Goal: Task Accomplishment & Management: Complete application form

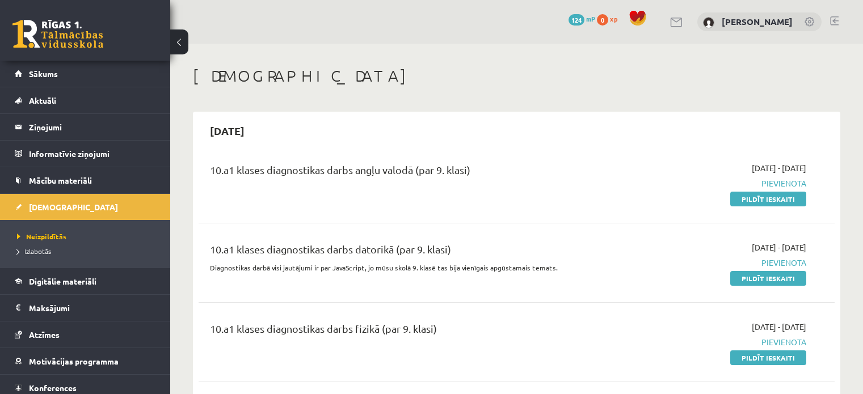
scroll to position [1361, 0]
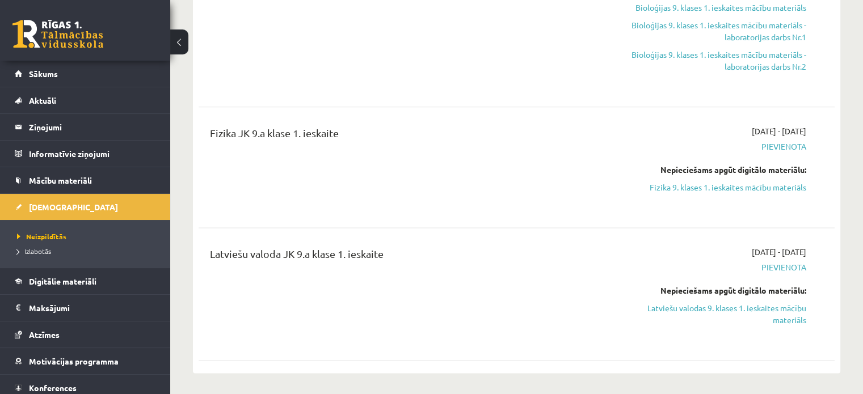
scroll to position [1475, 0]
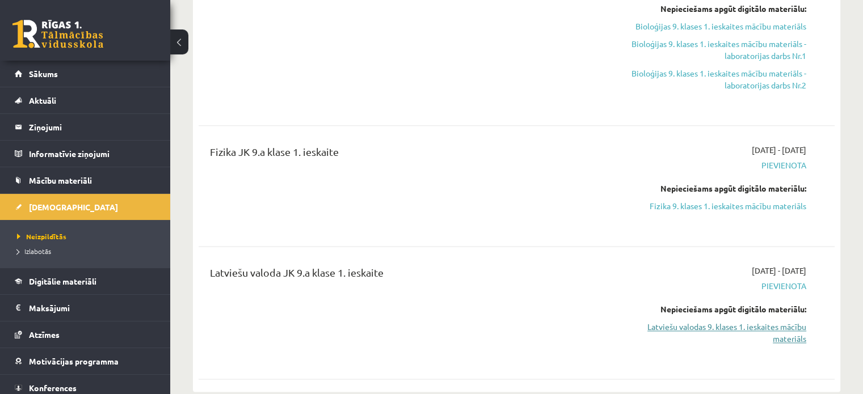
click at [664, 326] on link "Latviešu valodas 9. klases 1. ieskaites mācību materiāls" at bounding box center [712, 333] width 187 height 24
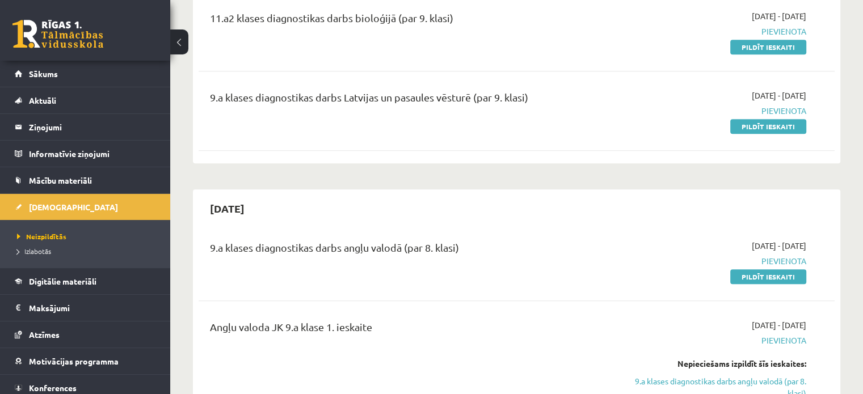
scroll to position [964, 0]
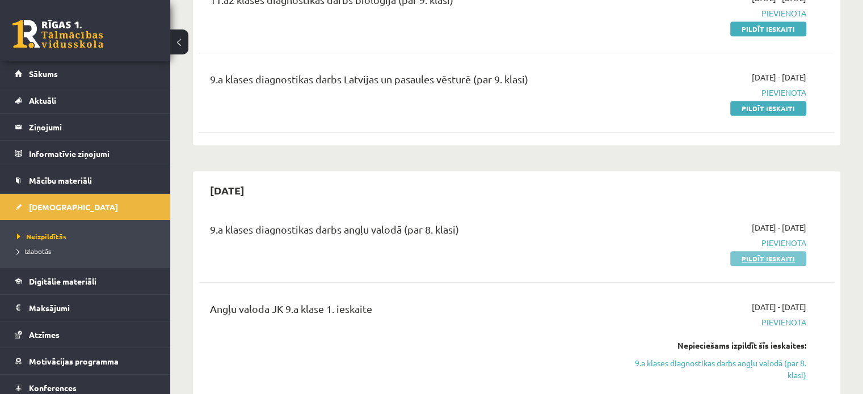
click at [774, 261] on link "Pildīt ieskaiti" at bounding box center [768, 258] width 76 height 15
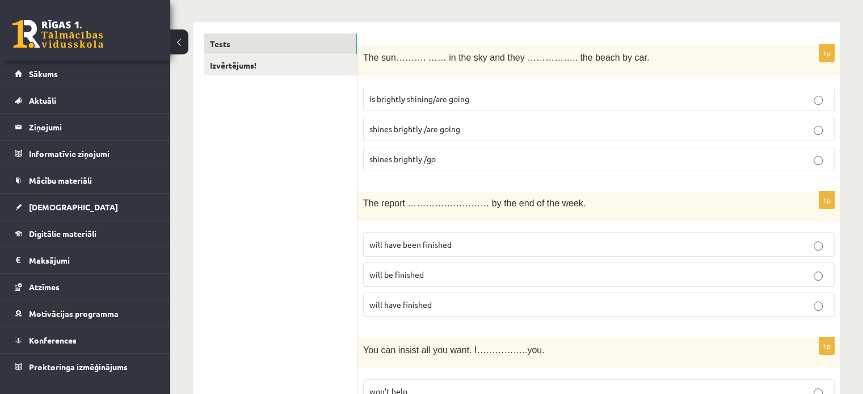
scroll to position [113, 0]
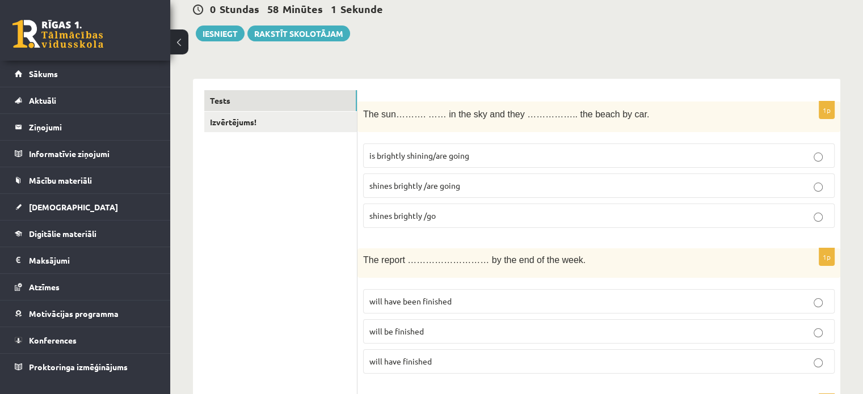
click at [653, 197] on fieldset "is brightly shining/are going shines brightly /are going shines brightly /go" at bounding box center [598, 185] width 471 height 94
click at [656, 184] on p "shines brightly /are going" at bounding box center [598, 186] width 459 height 12
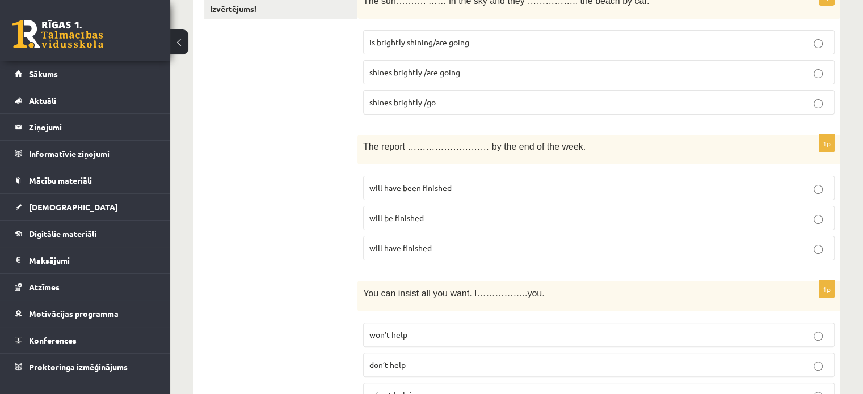
scroll to position [284, 0]
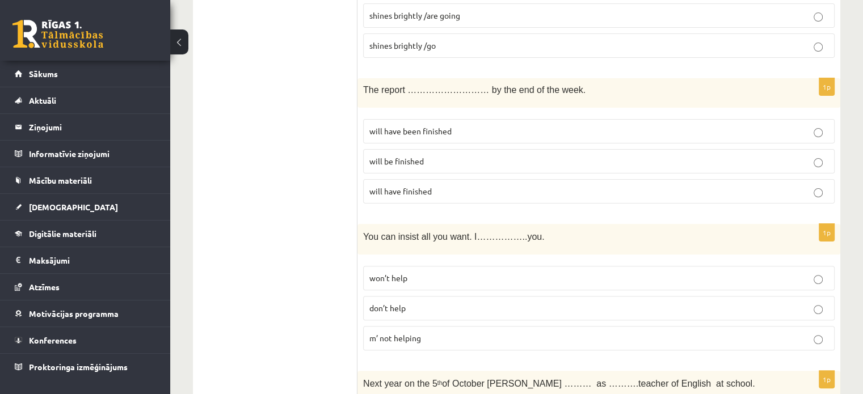
click at [388, 133] on span "will have been finished" at bounding box center [410, 131] width 82 height 10
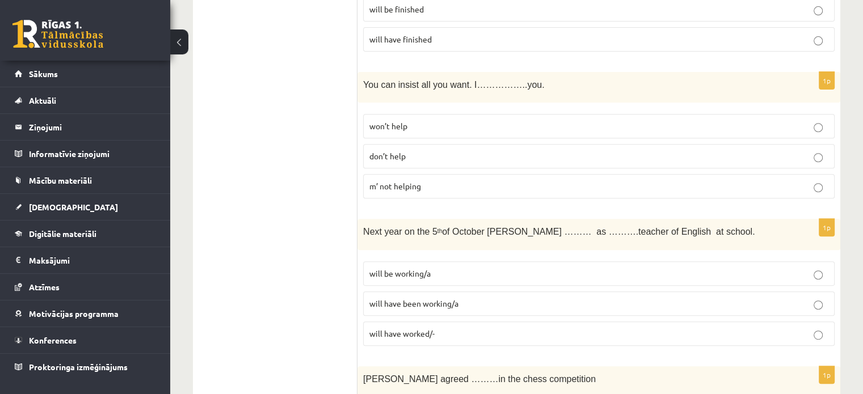
scroll to position [454, 0]
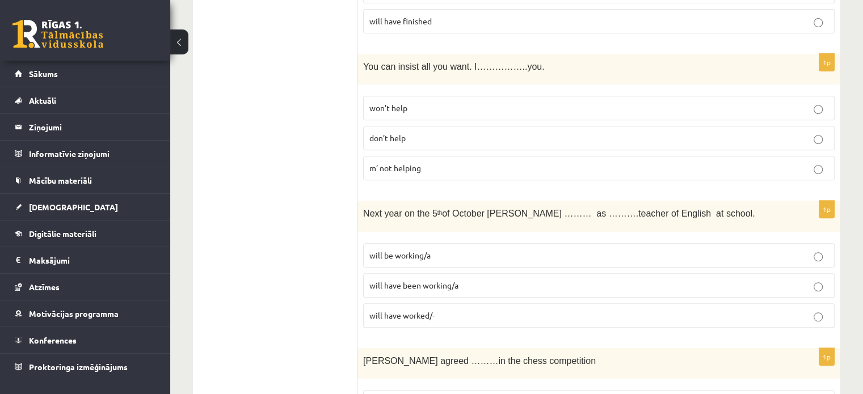
click at [392, 104] on span "won’t help" at bounding box center [388, 108] width 38 height 10
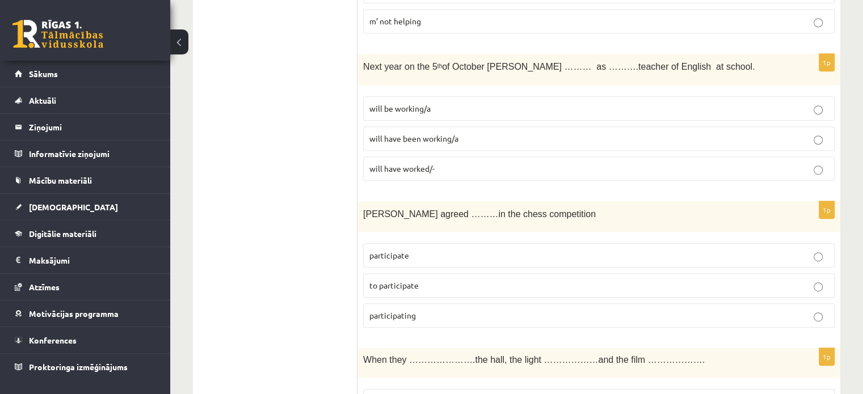
scroll to position [624, 0]
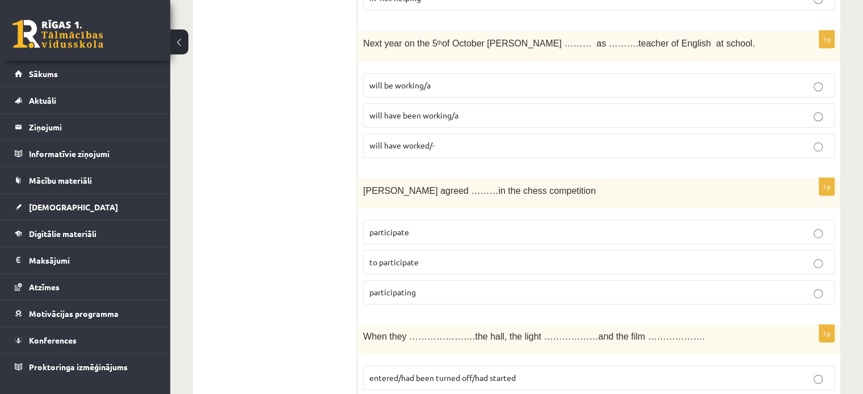
click at [438, 85] on p "will be working/a" at bounding box center [598, 85] width 459 height 12
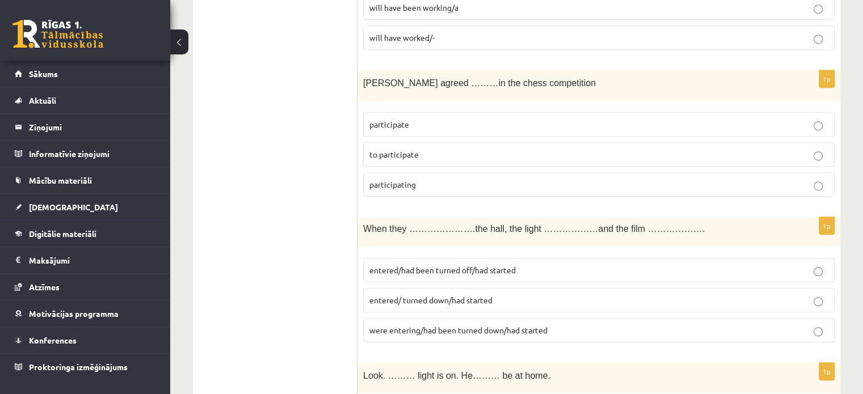
scroll to position [737, 0]
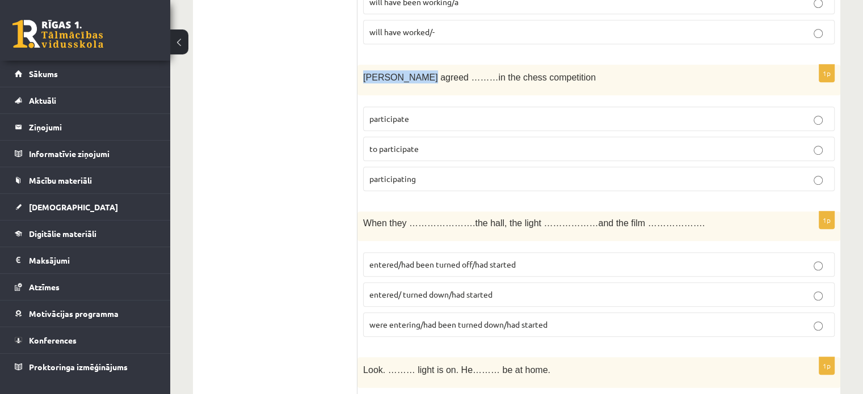
drag, startPoint x: 364, startPoint y: 74, endPoint x: 411, endPoint y: 86, distance: 49.1
click at [411, 86] on div "[PERSON_NAME] agreed ………in the chess competition" at bounding box center [598, 80] width 483 height 31
click at [480, 139] on label "to participate" at bounding box center [598, 149] width 471 height 24
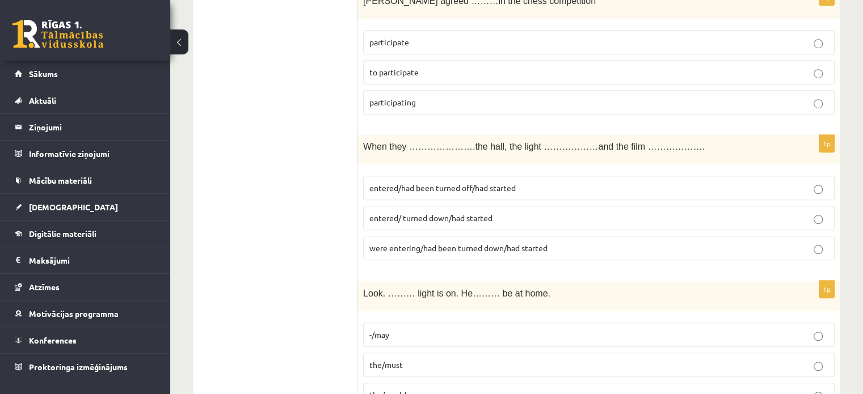
scroll to position [851, 0]
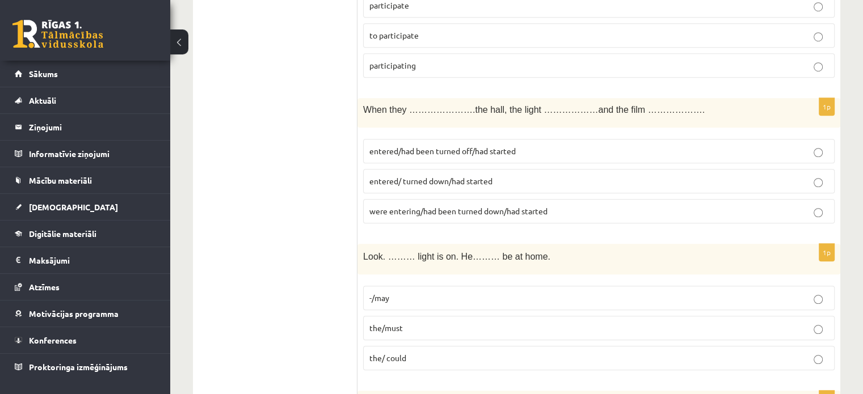
click at [467, 148] on span "entered/had been turned off/had started" at bounding box center [442, 151] width 146 height 10
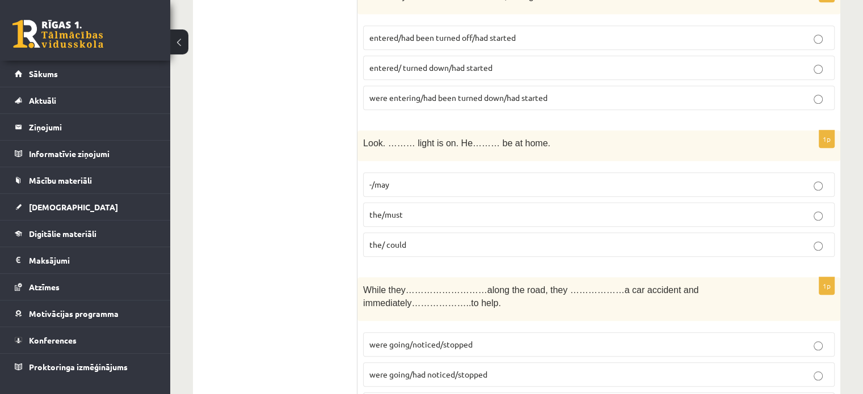
scroll to position [1021, 0]
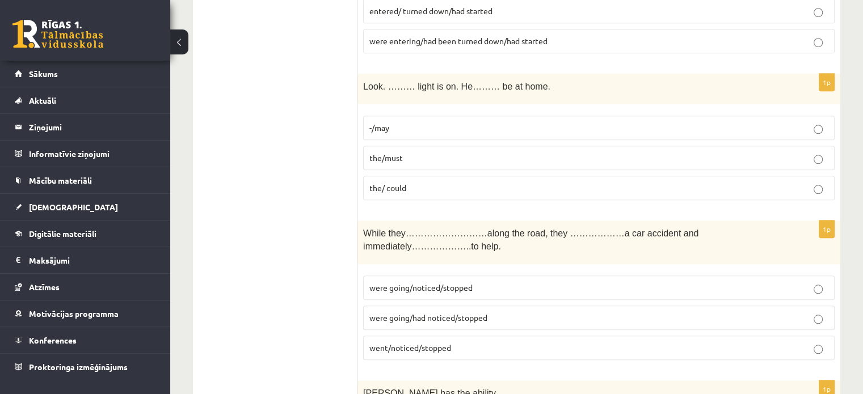
click at [465, 154] on p "the/must" at bounding box center [598, 158] width 459 height 12
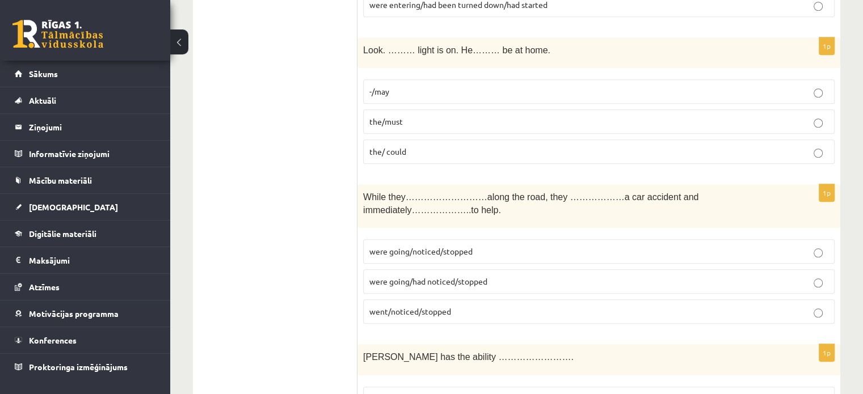
scroll to position [1078, 0]
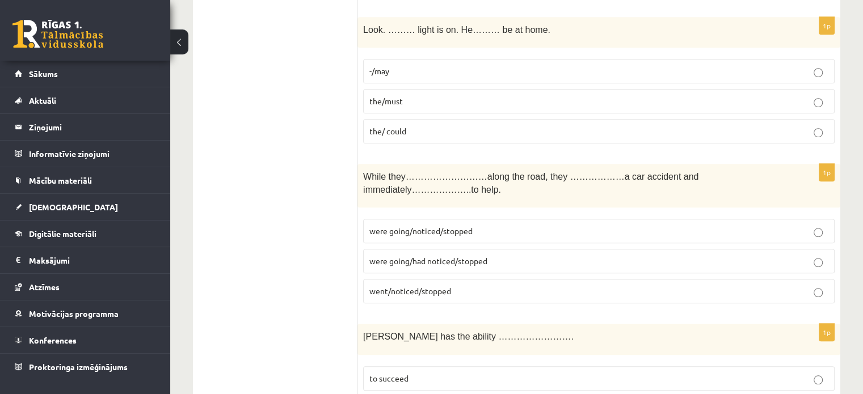
click at [790, 219] on label "were going/noticed/stopped" at bounding box center [598, 231] width 471 height 24
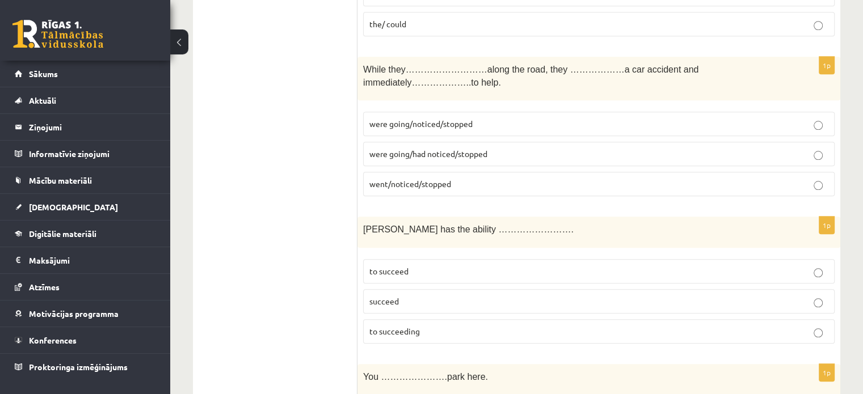
scroll to position [1248, 0]
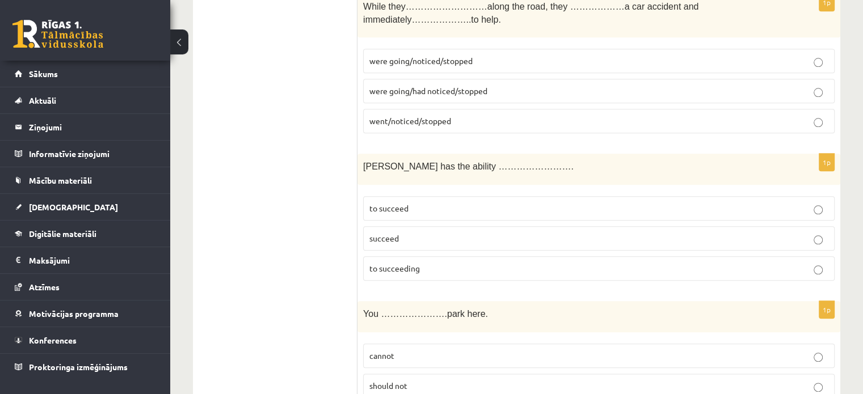
drag, startPoint x: 476, startPoint y: 247, endPoint x: 468, endPoint y: 250, distance: 8.4
click at [472, 263] on p "to succeeding" at bounding box center [598, 269] width 459 height 12
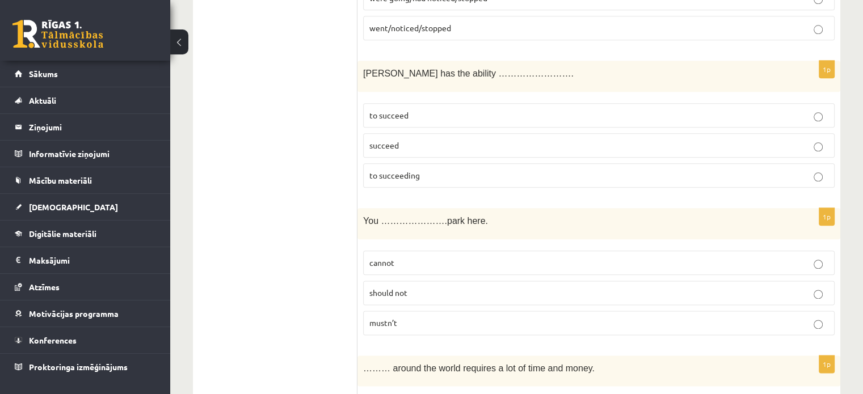
scroll to position [1361, 0]
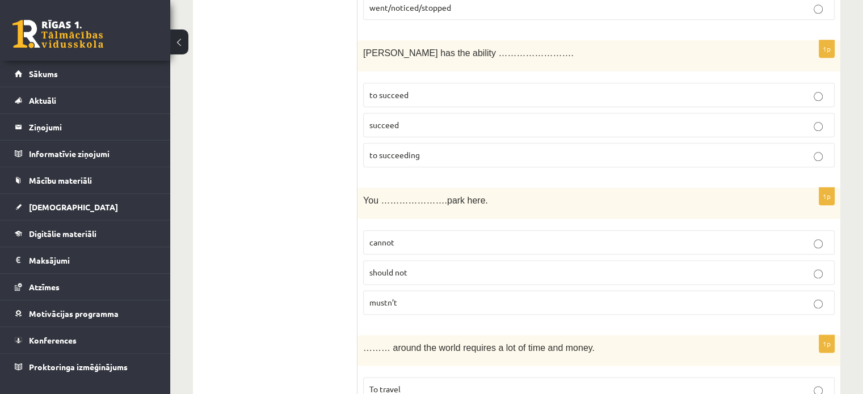
click at [479, 297] on p "mustn’t" at bounding box center [598, 303] width 459 height 12
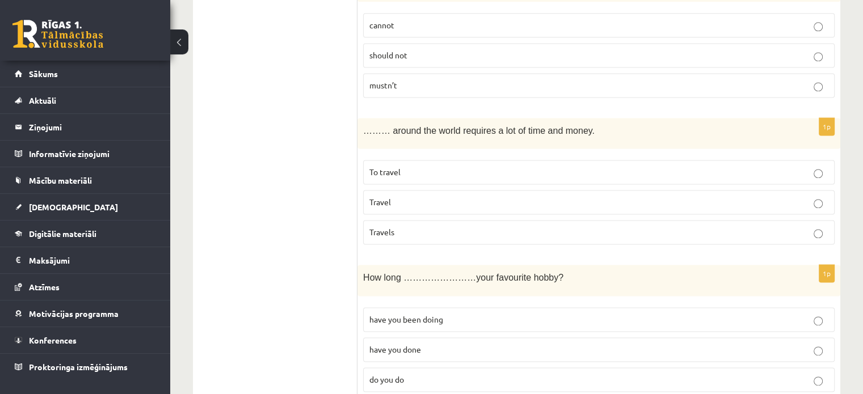
scroll to position [1588, 0]
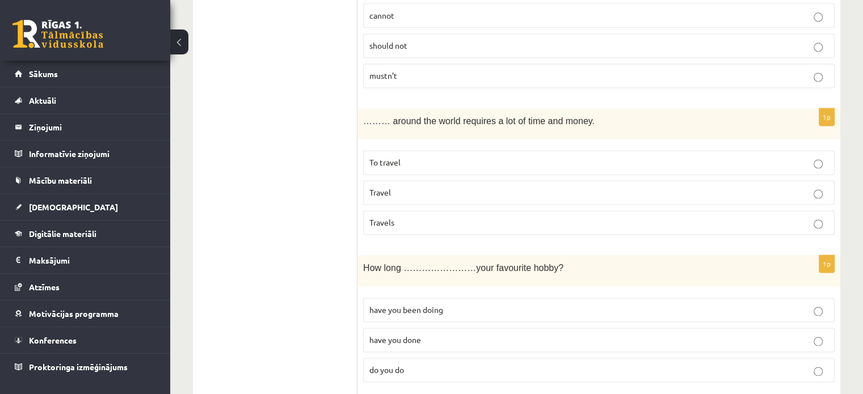
click at [387, 157] on span "To travel" at bounding box center [384, 162] width 31 height 10
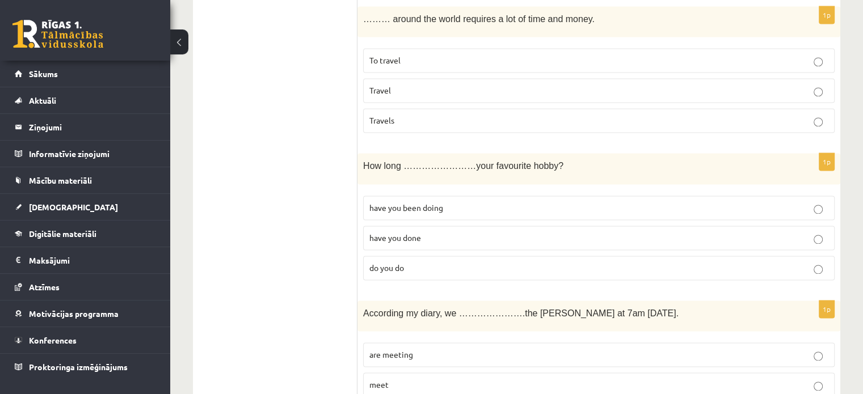
scroll to position [1702, 0]
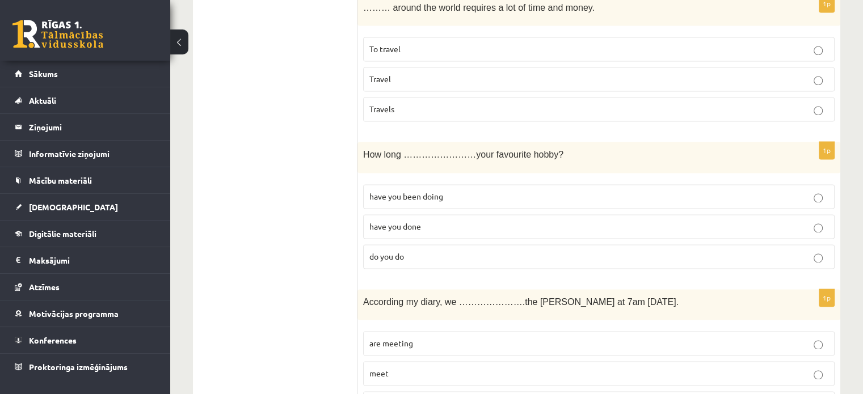
click at [386, 191] on span "have you been doing" at bounding box center [406, 196] width 74 height 10
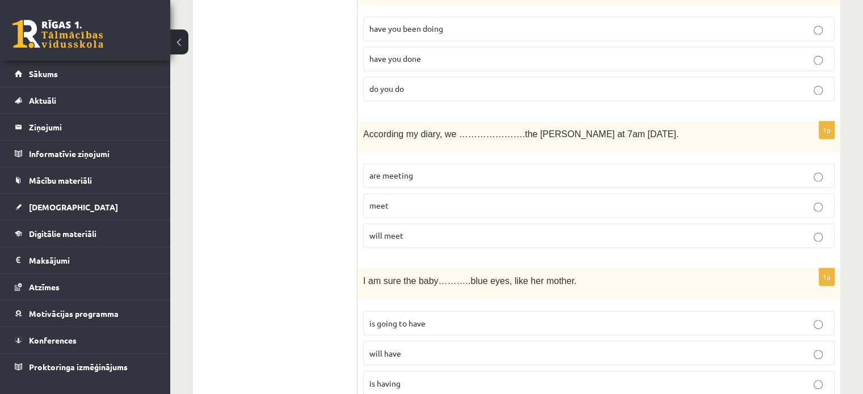
scroll to position [1872, 0]
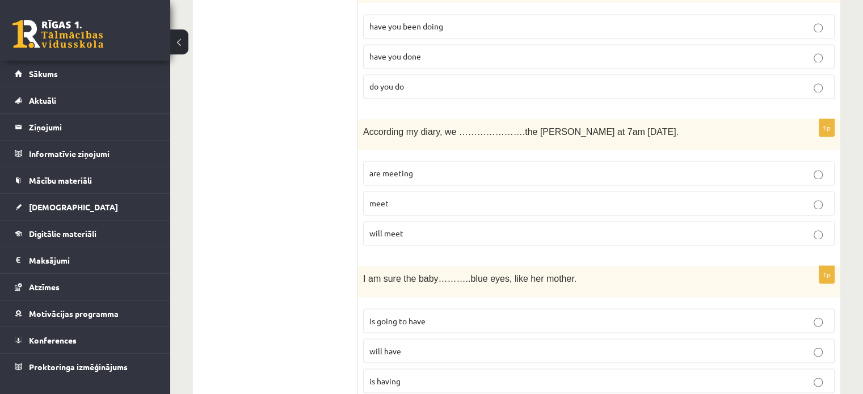
click at [503, 167] on p "are meeting" at bounding box center [598, 173] width 459 height 12
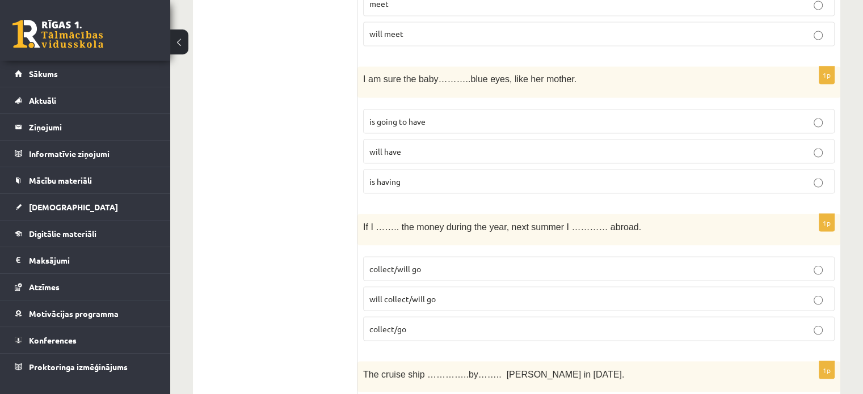
scroll to position [2099, 0]
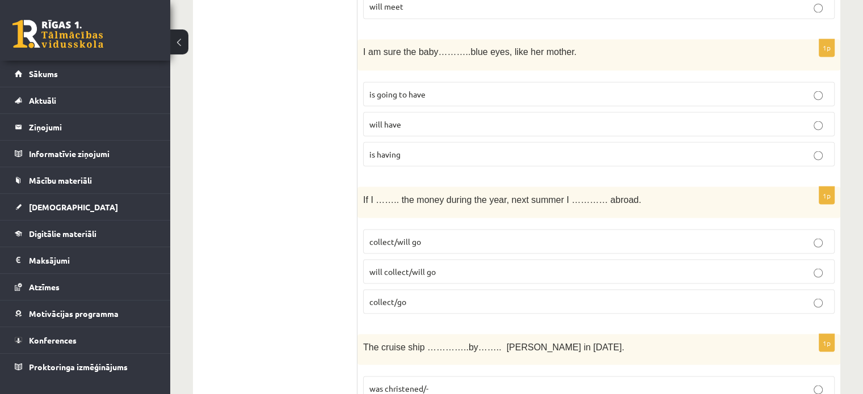
click at [406, 88] on span "is going to have" at bounding box center [397, 93] width 56 height 10
click at [431, 118] on p "will have" at bounding box center [598, 124] width 459 height 12
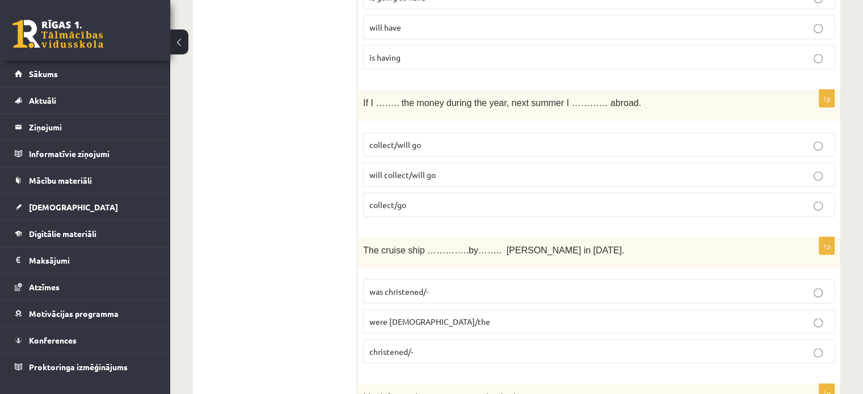
scroll to position [2212, 0]
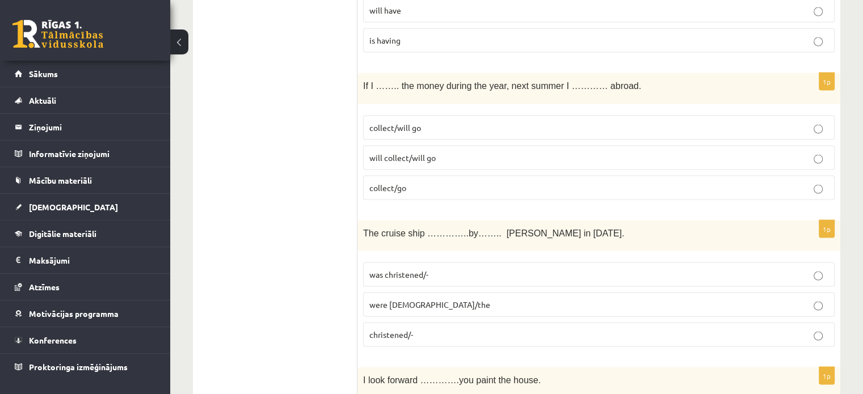
click at [598, 122] on p "collect/will go" at bounding box center [598, 128] width 459 height 12
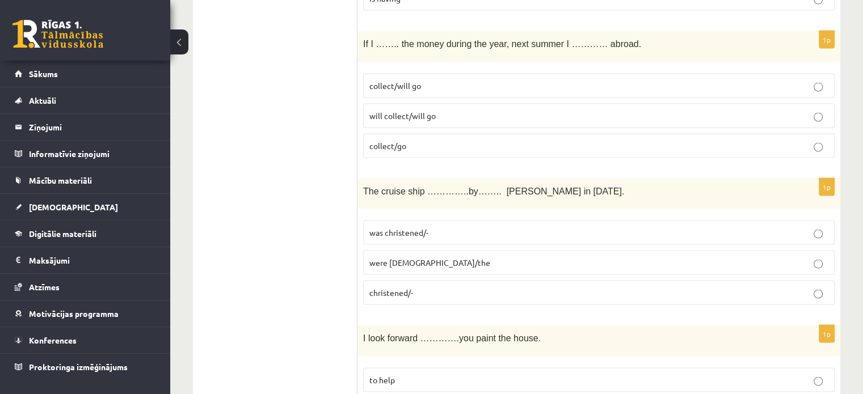
scroll to position [2325, 0]
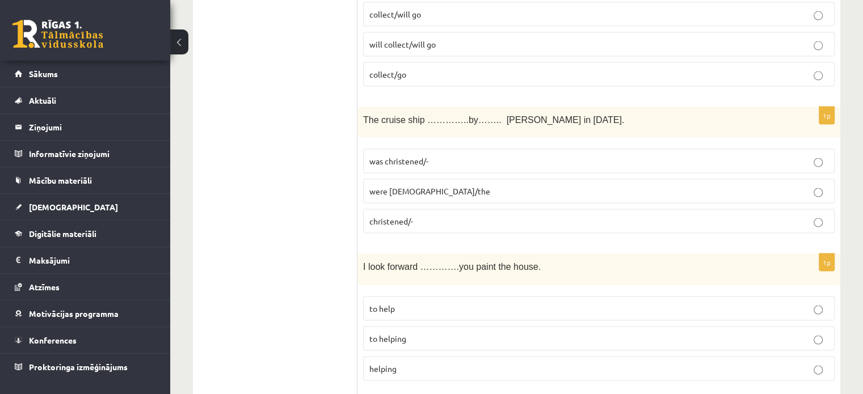
click at [417, 156] on span "was christened/-" at bounding box center [398, 161] width 59 height 10
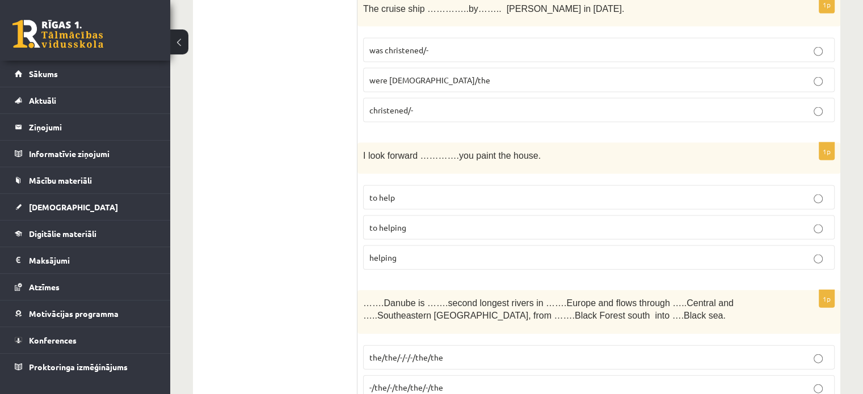
scroll to position [2439, 0]
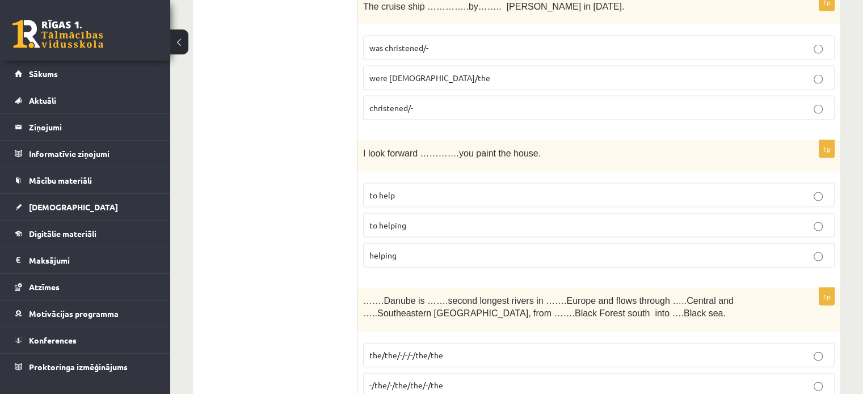
click at [471, 219] on p "to helping" at bounding box center [598, 225] width 459 height 12
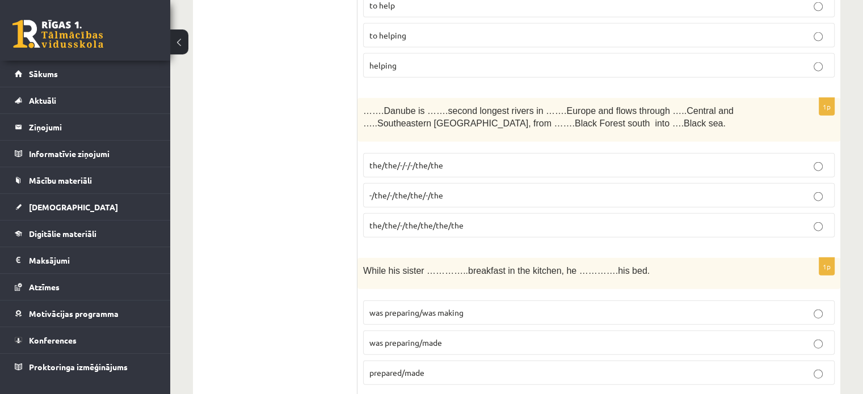
scroll to position [2609, 0]
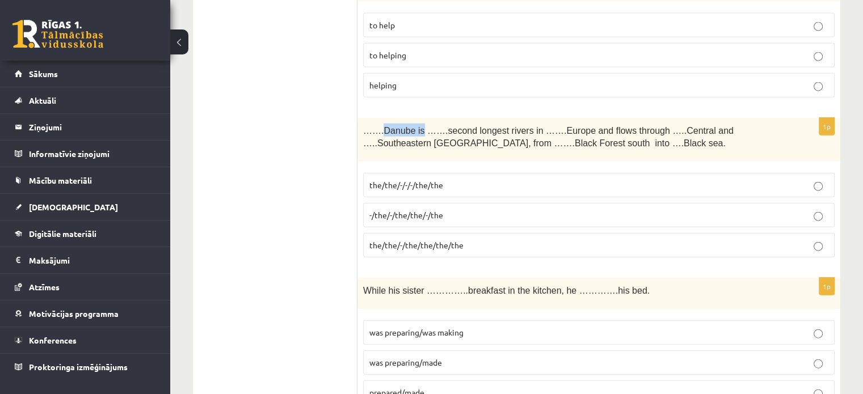
drag, startPoint x: 379, startPoint y: 104, endPoint x: 413, endPoint y: 104, distance: 34.0
click at [413, 126] on span "…….Danube is …….second longest rivers in …….Europe and flows through …..Central…" at bounding box center [548, 137] width 370 height 23
click at [457, 203] on label "-/the/-/the/the/-/the" at bounding box center [598, 215] width 471 height 24
click at [438, 180] on span "the/the/-/-/-/the/the" at bounding box center [406, 185] width 74 height 10
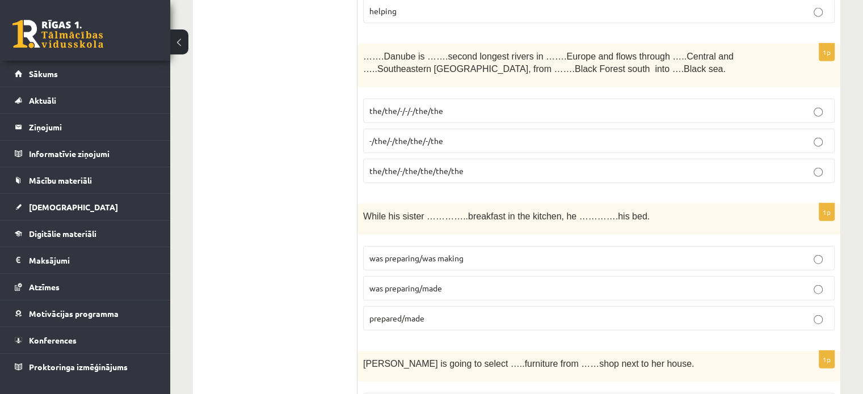
scroll to position [2666, 0]
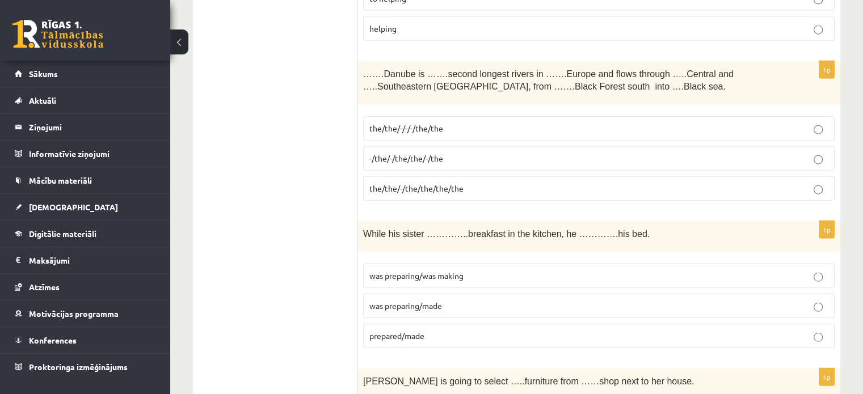
click at [431, 301] on span "was preparing/made" at bounding box center [405, 306] width 73 height 10
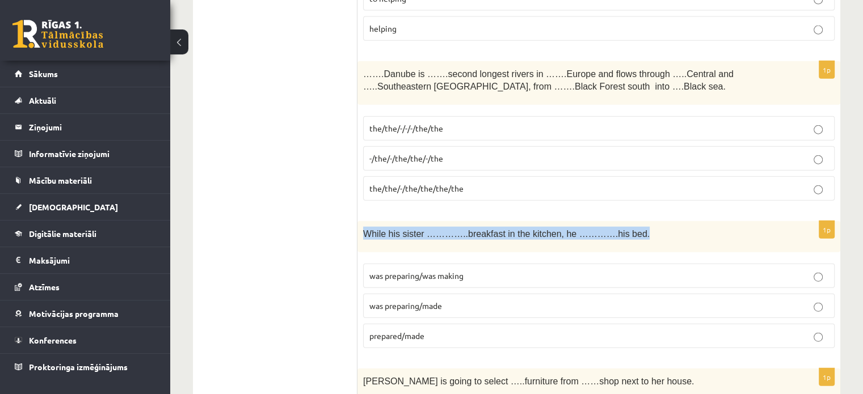
drag, startPoint x: 362, startPoint y: 208, endPoint x: 590, endPoint y: 201, distance: 228.7
click at [635, 221] on div "While his sister …………..breakfast in the kitchen, he ………….his bed." at bounding box center [598, 236] width 483 height 31
click at [671, 227] on p "While his sister …………..breakfast in the kitchen, he ………….his bed." at bounding box center [570, 233] width 415 height 13
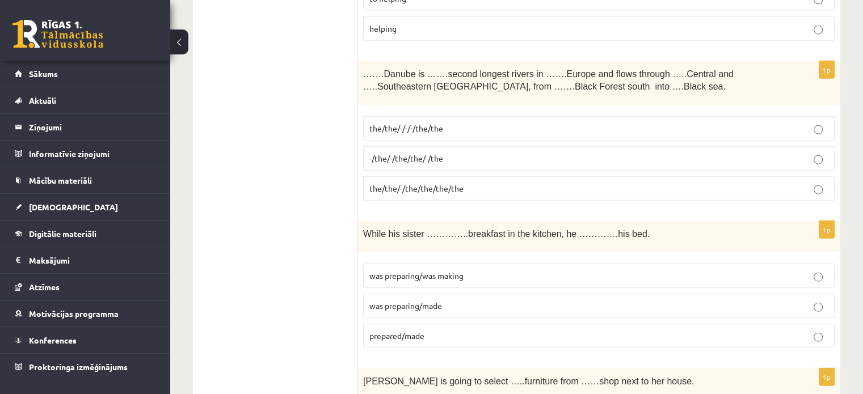
click at [510, 264] on label "was preparing/was making" at bounding box center [598, 276] width 471 height 24
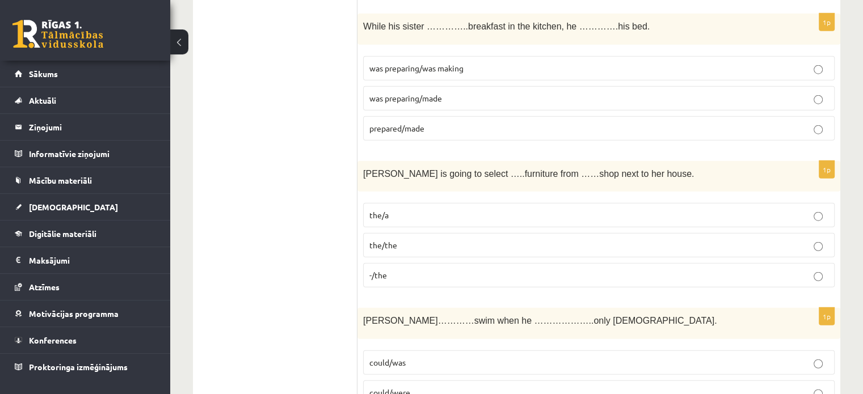
scroll to position [2893, 0]
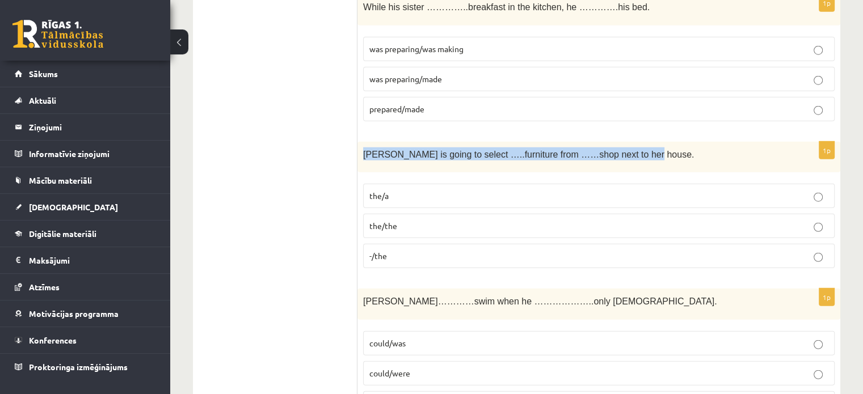
drag, startPoint x: 358, startPoint y: 135, endPoint x: 605, endPoint y: 136, distance: 246.2
click at [617, 142] on div "[PERSON_NAME] is going to select …..furniture from ……shop next to her house." at bounding box center [598, 157] width 483 height 31
click at [502, 214] on label "the/the" at bounding box center [598, 226] width 471 height 24
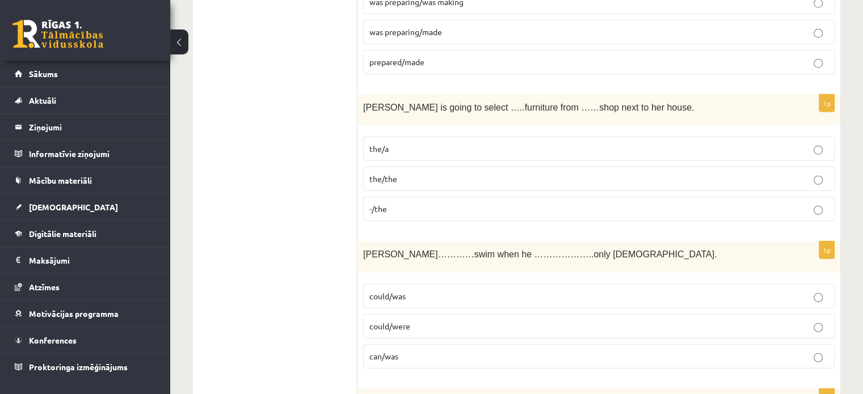
scroll to position [3006, 0]
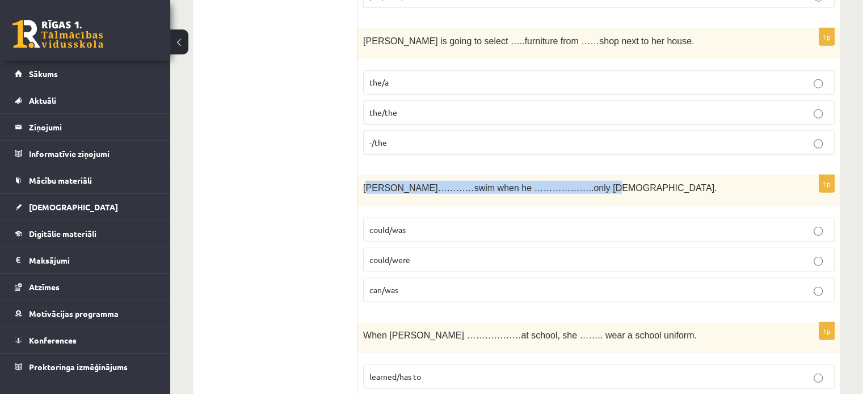
drag, startPoint x: 365, startPoint y: 161, endPoint x: 597, endPoint y: 167, distance: 231.5
click at [597, 175] on div "[PERSON_NAME]…………swim when he ………………..only [DEMOGRAPHIC_DATA]." at bounding box center [598, 190] width 483 height 31
click at [658, 218] on label "could/was" at bounding box center [598, 230] width 471 height 24
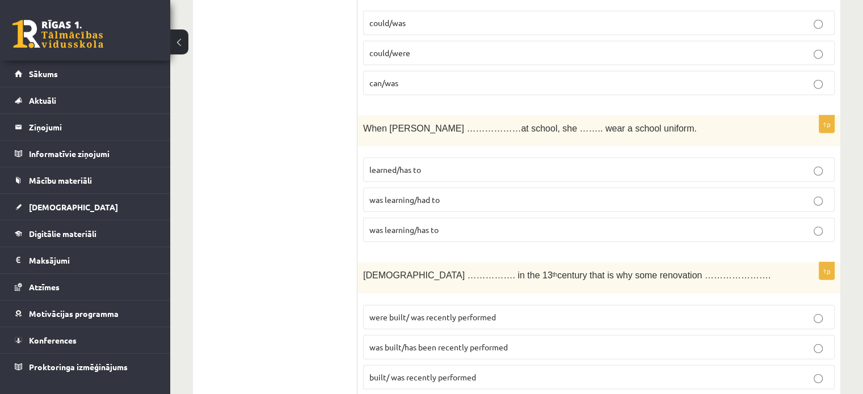
scroll to position [3233, 0]
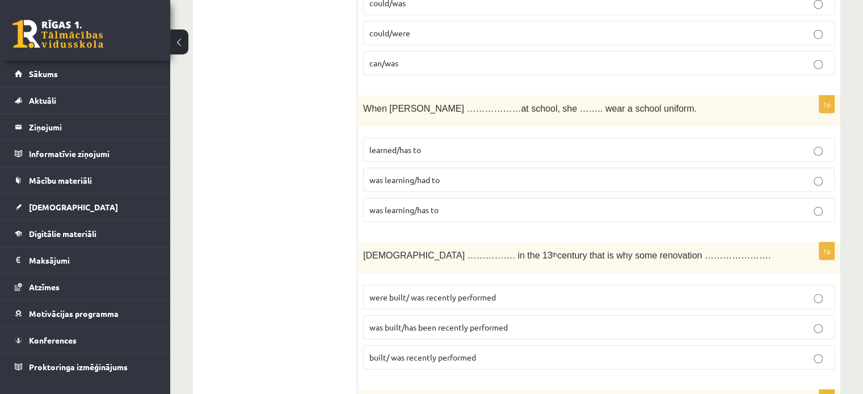
click at [431, 175] on span "was learning/had to" at bounding box center [404, 180] width 70 height 10
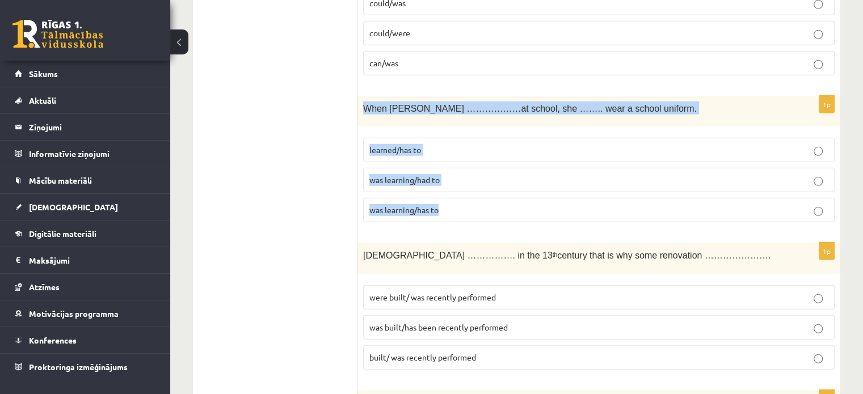
drag, startPoint x: 362, startPoint y: 77, endPoint x: 628, endPoint y: 183, distance: 286.6
click at [628, 183] on div "1p When Helen ………………at school, she …….. wear a school uniform. learned/has to w…" at bounding box center [598, 164] width 483 height 136
click at [658, 174] on p "was learning/had to" at bounding box center [598, 180] width 459 height 12
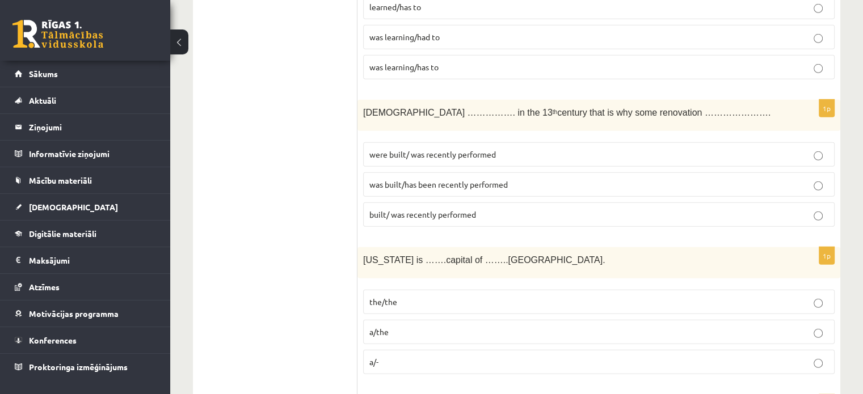
scroll to position [3403, 0]
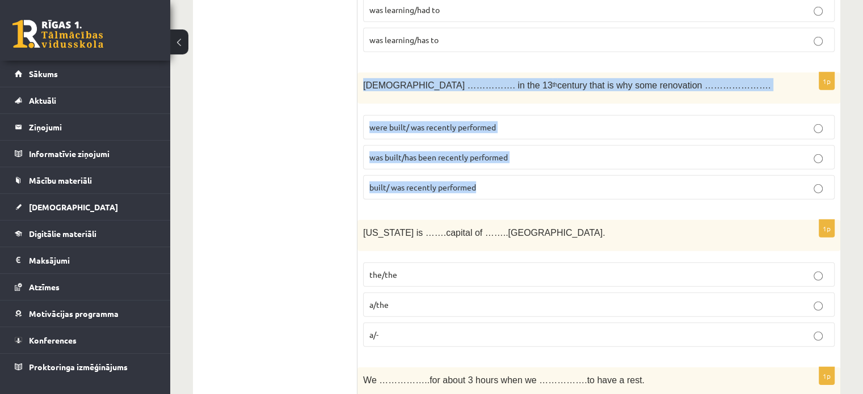
drag, startPoint x: 362, startPoint y: 53, endPoint x: 572, endPoint y: 147, distance: 230.0
click at [572, 147] on div "1p The church ……………. in the 13 th century that is why some renovation …………………. …" at bounding box center [598, 141] width 483 height 136
click at [524, 151] on p "was built/has been recently performed" at bounding box center [598, 157] width 459 height 12
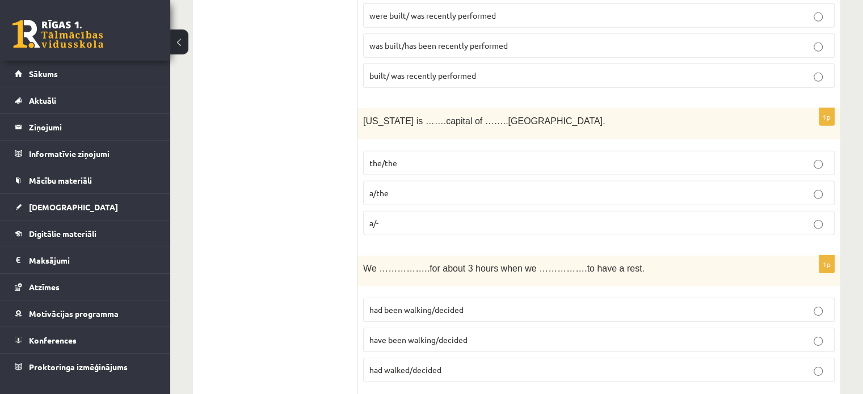
scroll to position [3516, 0]
click at [468, 155] on p "the/the" at bounding box center [598, 161] width 459 height 12
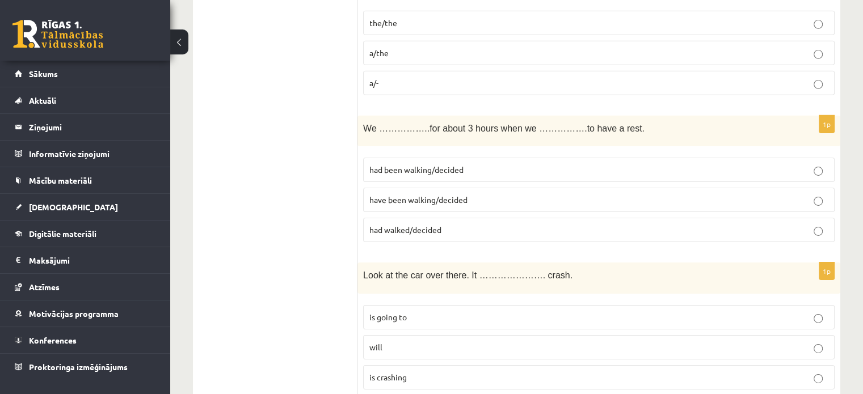
scroll to position [3687, 0]
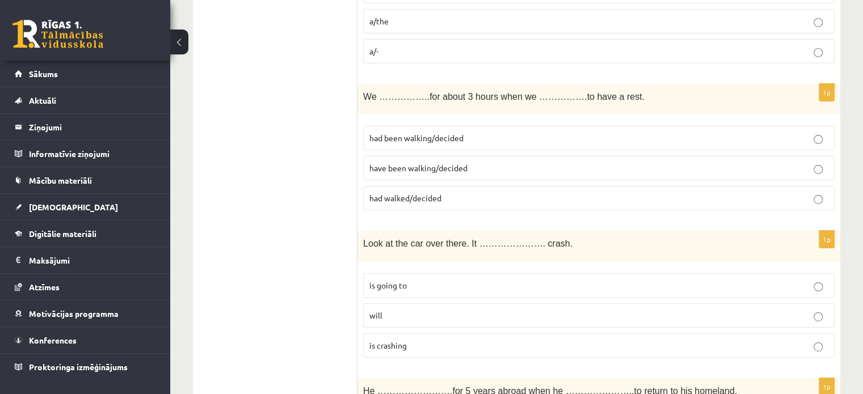
click at [395, 133] on span "had been walking/decided" at bounding box center [416, 138] width 94 height 10
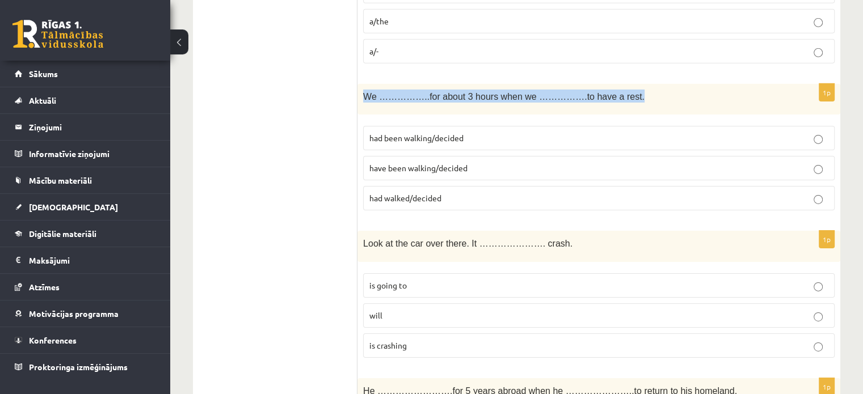
drag, startPoint x: 364, startPoint y: 61, endPoint x: 648, endPoint y: 65, distance: 284.2
click at [648, 90] on p "We ……………..for about 3 hours when we …………….to have a rest." at bounding box center [570, 96] width 415 height 13
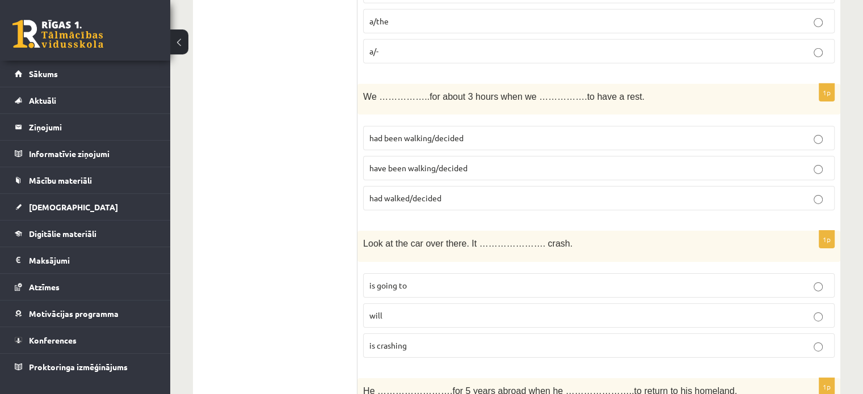
click at [364, 84] on div "1p We ……………..for about 3 hours when we …………….to have a rest. had been walking/d…" at bounding box center [598, 152] width 483 height 136
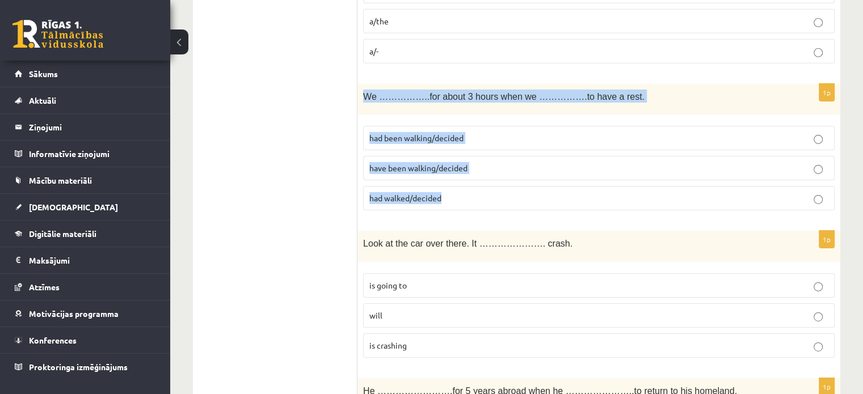
drag, startPoint x: 360, startPoint y: 65, endPoint x: 483, endPoint y: 170, distance: 161.8
click at [483, 170] on div "1p We ……………..for about 3 hours when we …………….to have a rest. had been walking/d…" at bounding box center [598, 152] width 483 height 136
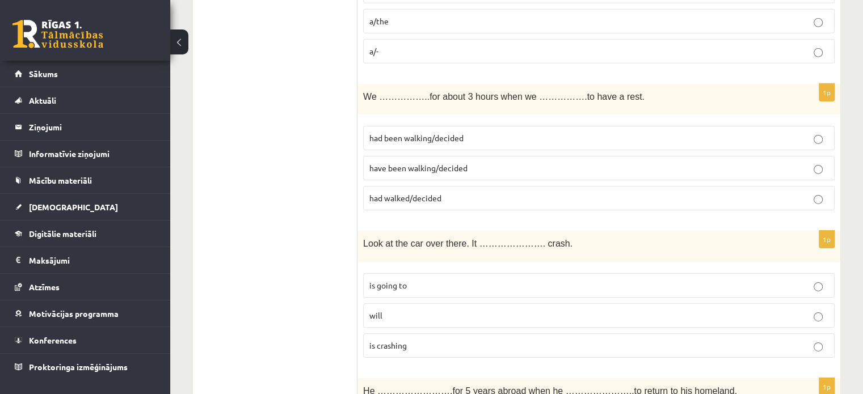
click at [555, 237] on p "Look at the car over there. It …………………. crash." at bounding box center [570, 243] width 415 height 13
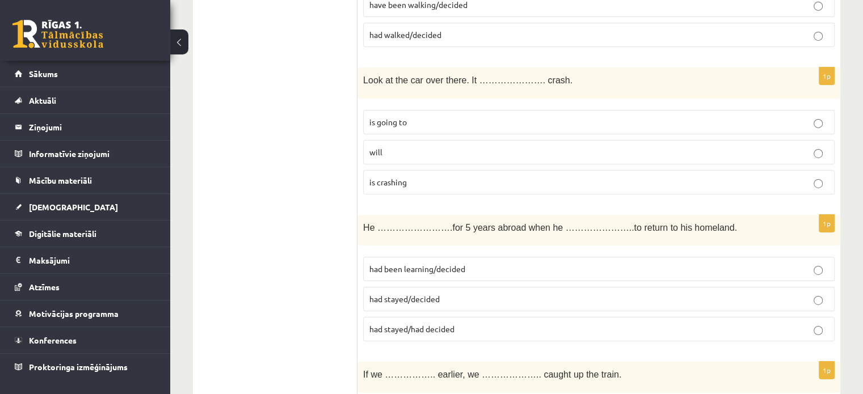
scroll to position [3870, 0]
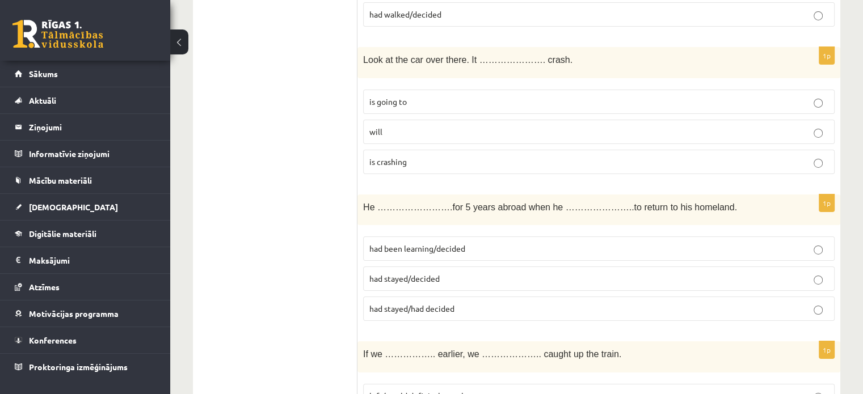
click at [678, 96] on p "is going to" at bounding box center [598, 102] width 459 height 12
click at [653, 267] on label "had stayed/decided" at bounding box center [598, 279] width 471 height 24
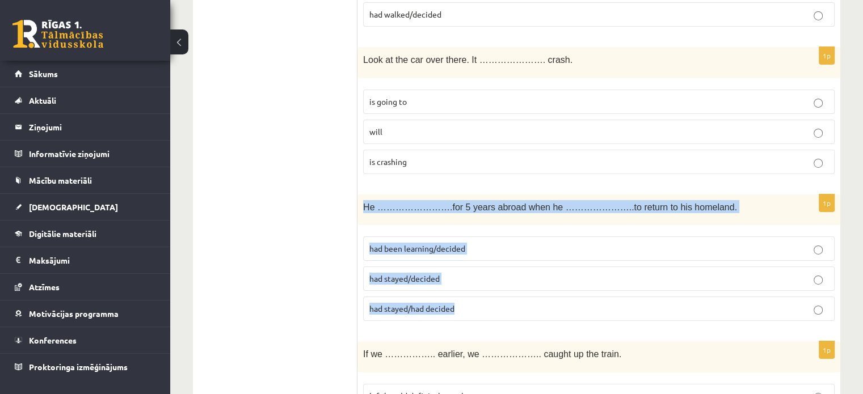
drag, startPoint x: 357, startPoint y: 174, endPoint x: 478, endPoint y: 239, distance: 136.8
click at [601, 289] on div "1p He …………………….for 5 years abroad when he …………………..to return to his homeland. h…" at bounding box center [598, 263] width 483 height 136
click at [573, 273] on p "had stayed/decided" at bounding box center [598, 279] width 459 height 12
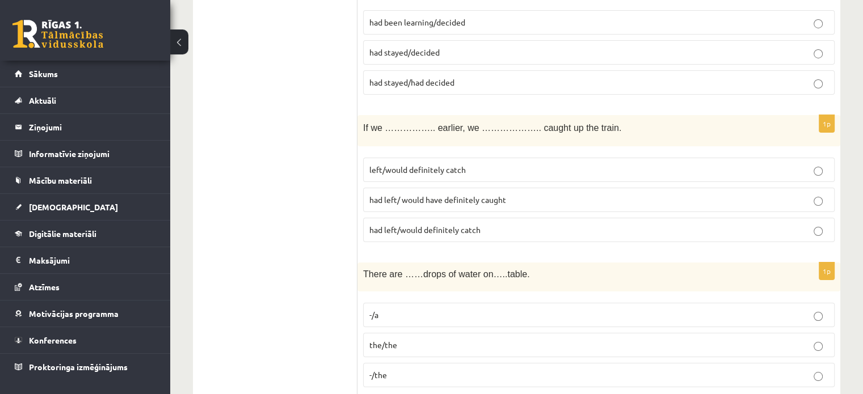
scroll to position [4097, 0]
click at [573, 193] on p "had left/ would have definitely caught" at bounding box center [598, 199] width 459 height 12
click at [404, 362] on label "-/the" at bounding box center [598, 374] width 471 height 24
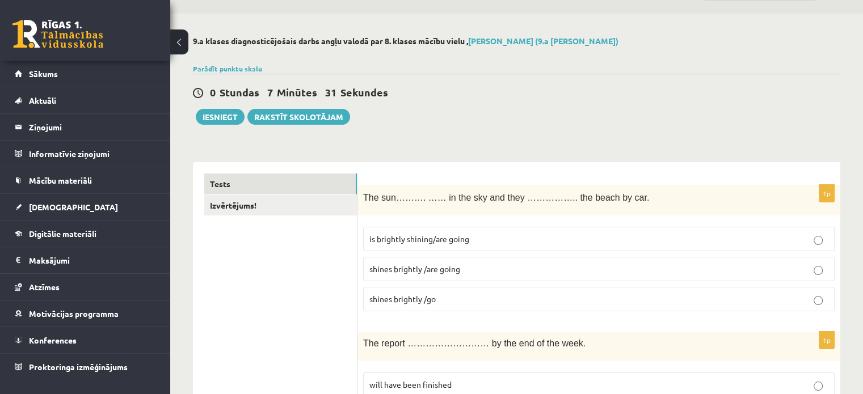
scroll to position [0, 0]
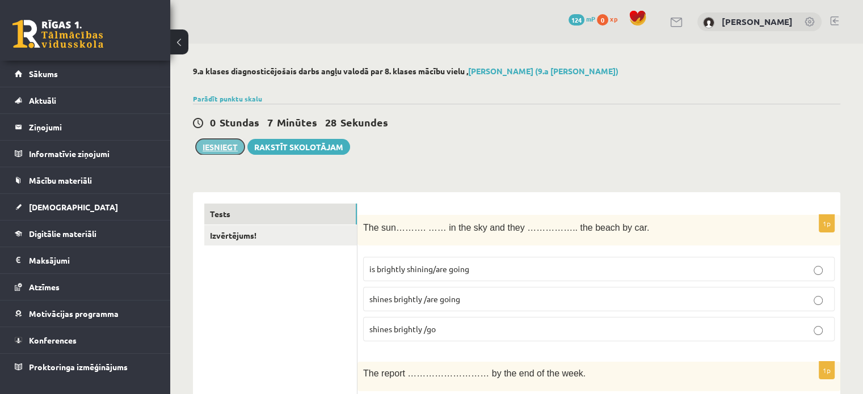
click at [216, 145] on button "Iesniegt" at bounding box center [220, 147] width 49 height 16
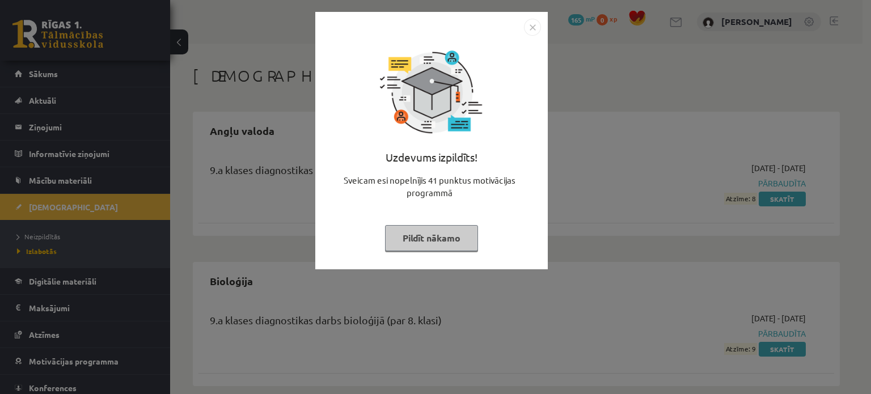
click at [534, 33] on img "Close" at bounding box center [532, 27] width 17 height 17
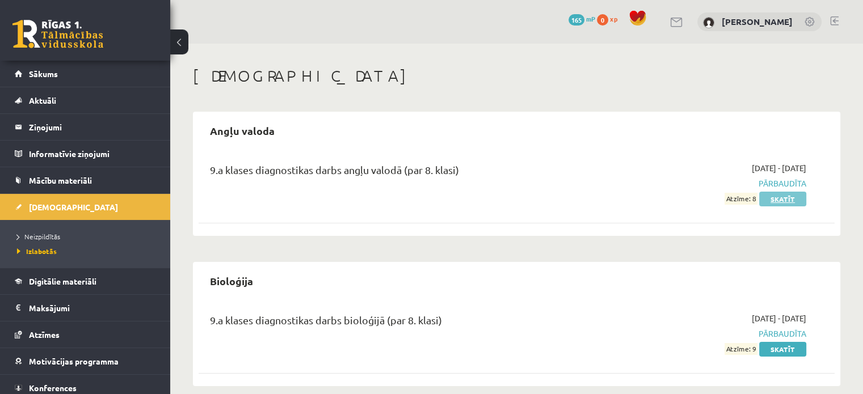
click at [788, 202] on link "Skatīt" at bounding box center [782, 199] width 47 height 15
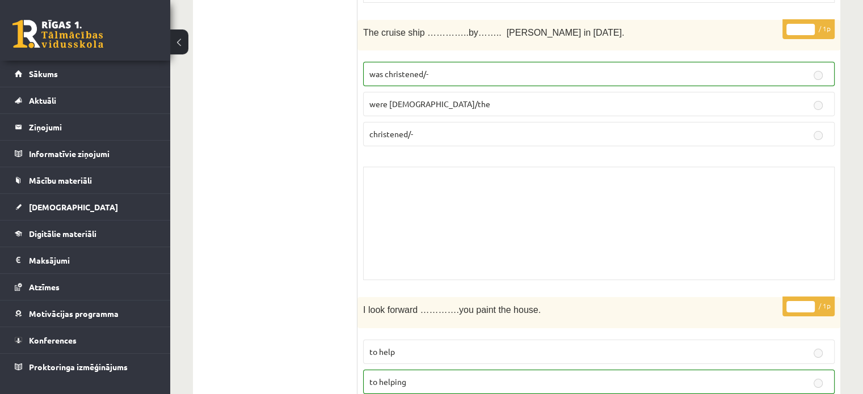
scroll to position [4311, 0]
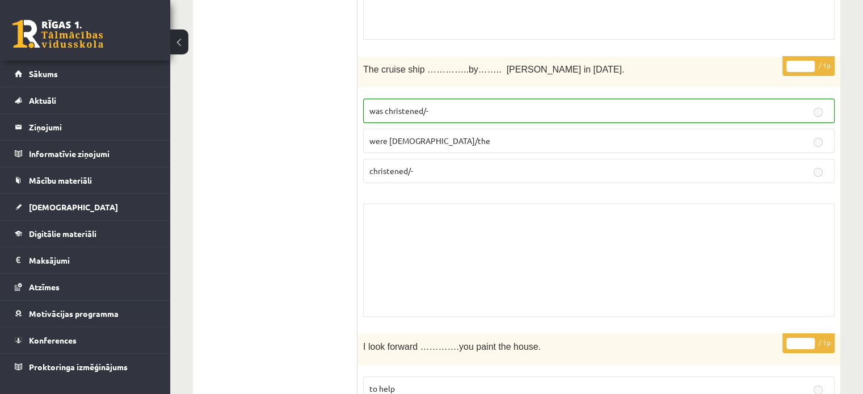
drag, startPoint x: 440, startPoint y: 208, endPoint x: 441, endPoint y: 234, distance: 26.1
click at [441, 234] on div "Skolotāja pielikums" at bounding box center [598, 260] width 471 height 113
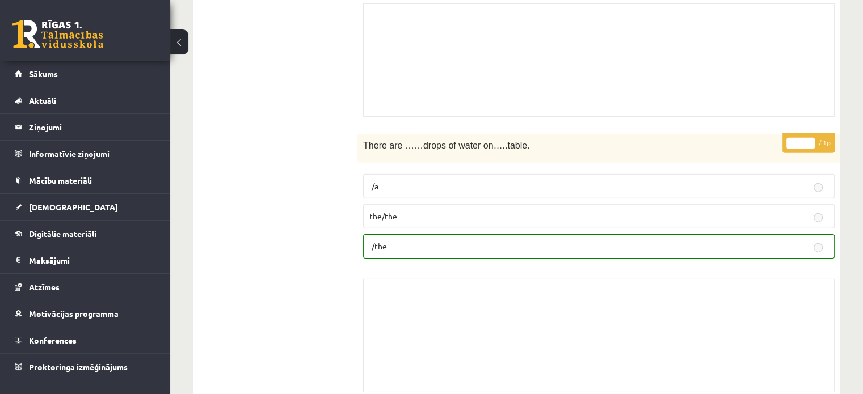
scroll to position [7858, 0]
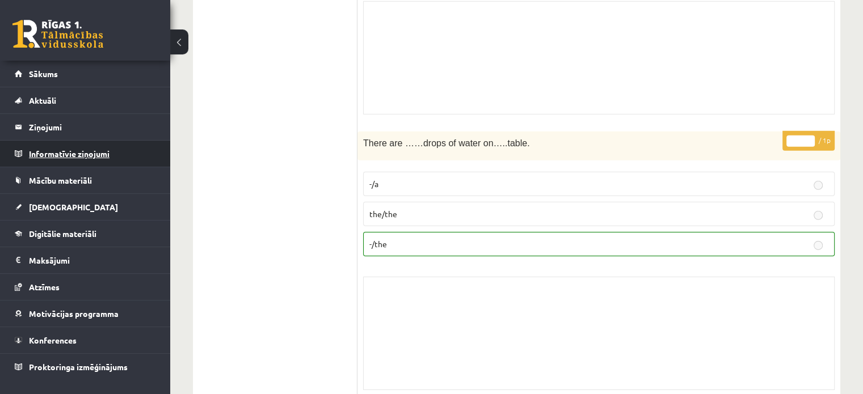
click at [115, 141] on legend "Informatīvie ziņojumi 0" at bounding box center [92, 154] width 127 height 26
